Goal: Task Accomplishment & Management: Manage account settings

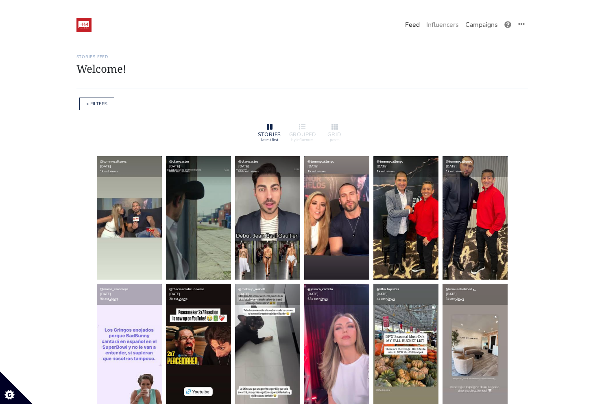
click at [472, 29] on link "Campaigns" at bounding box center [481, 25] width 39 height 16
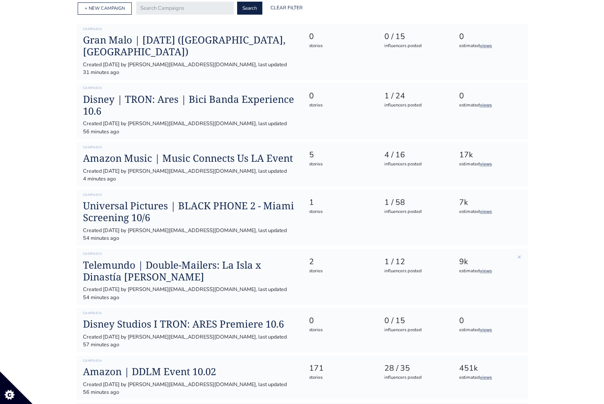
scroll to position [113, 0]
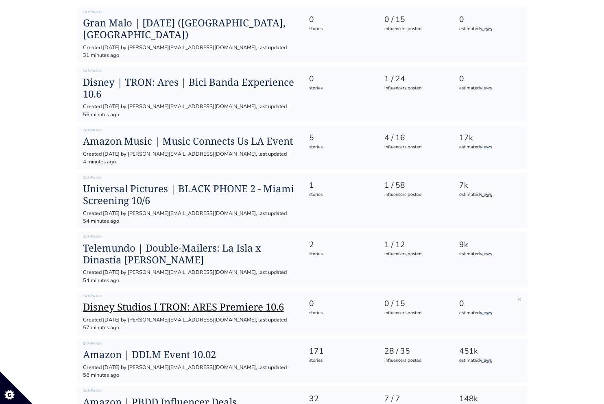
click at [208, 301] on h1 "Disney Studios I TRON: ARES Premiere 10.6" at bounding box center [189, 307] width 213 height 12
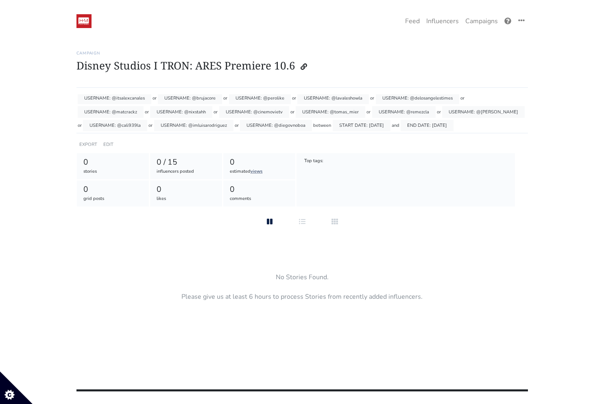
scroll to position [17, 0]
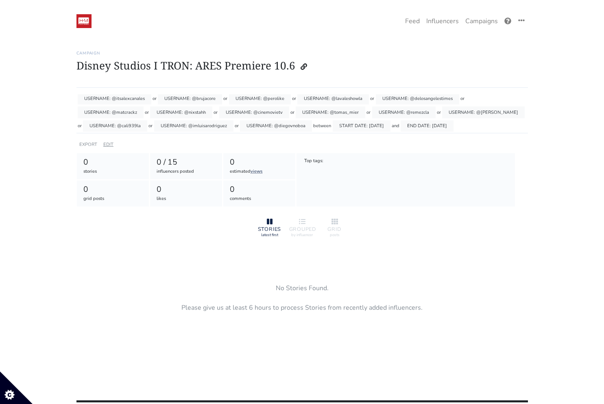
click at [108, 145] on link "EDIT" at bounding box center [108, 145] width 10 height 6
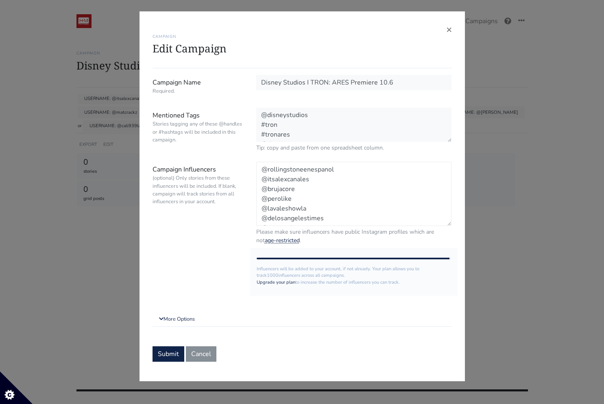
click at [340, 170] on textarea "@rollingstoneenespanol @itsalexcanales @brujacore @perolike @lavaleshowla @delo…" at bounding box center [354, 194] width 196 height 64
paste textarea "theivanemilio"
type textarea "@itsalexcanales @brujacore @perolike @delosangelestimes @matcrackz @nixstahh @c…"
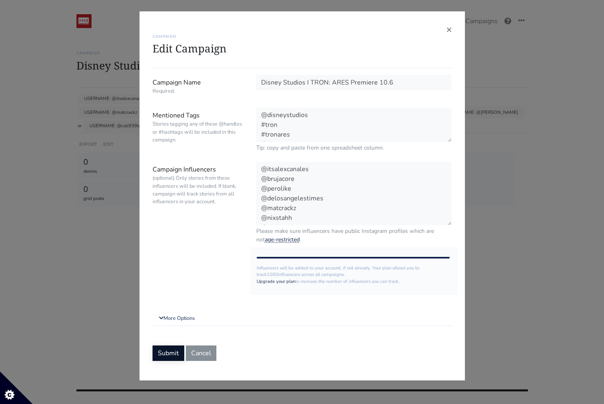
click at [168, 355] on button "Submit" at bounding box center [169, 353] width 32 height 15
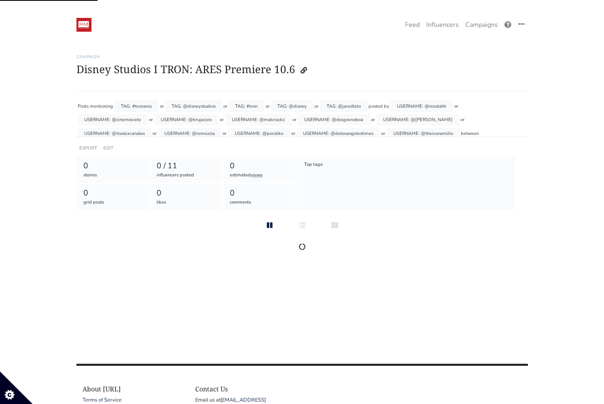
scroll to position [4, 0]
